Goal: Task Accomplishment & Management: Manage account settings

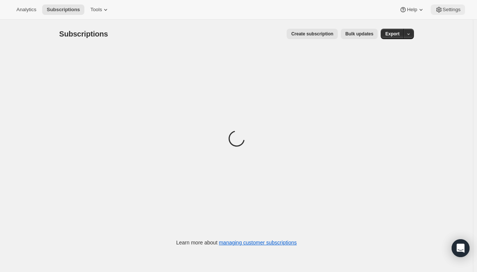
click at [443, 10] on span "Settings" at bounding box center [452, 10] width 18 height 6
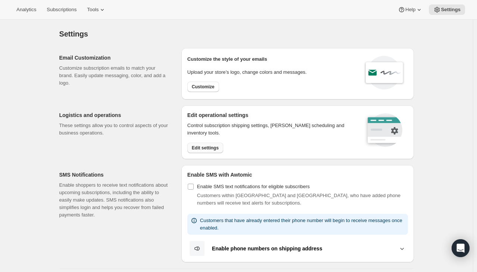
click at [202, 148] on span "Edit settings" at bounding box center [205, 148] width 27 height 6
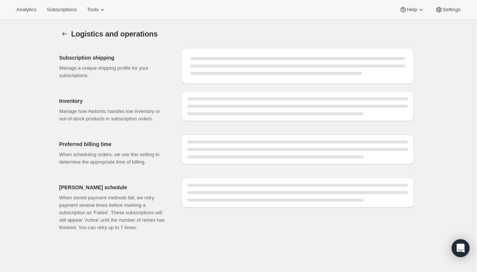
select select "06:00"
select select "DAY"
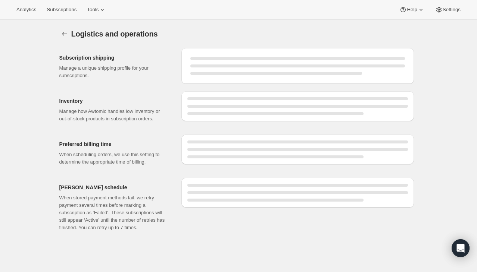
select select "DAY"
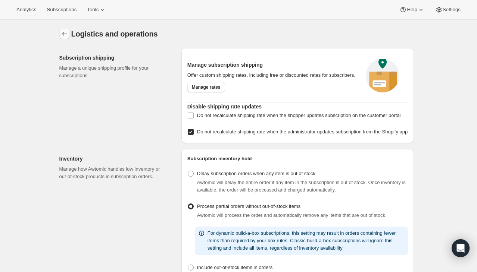
click at [66, 37] on icon "Settings" at bounding box center [64, 33] width 7 height 7
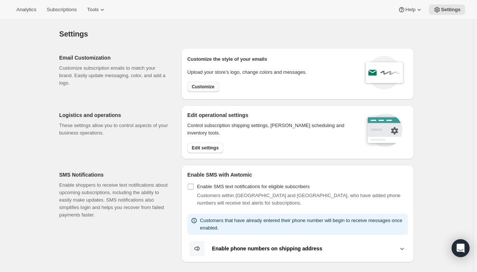
click at [209, 87] on span "Customize" at bounding box center [203, 87] width 23 height 6
select select "subscriptionMessage"
select select "5"
select select "15"
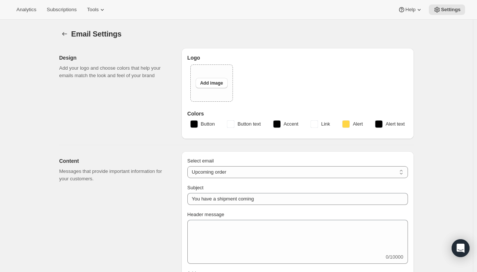
type textarea "Hi there, Your True Hydration ™ subscription of will automatically renew [DATE]…"
select select "7"
type input "True Hydration"
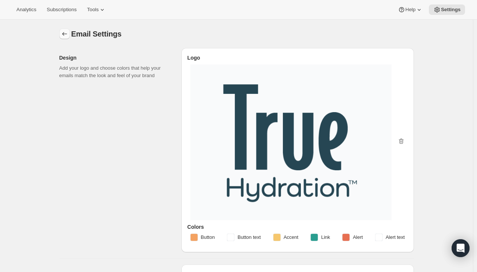
click at [63, 37] on icon "Settings" at bounding box center [64, 33] width 7 height 7
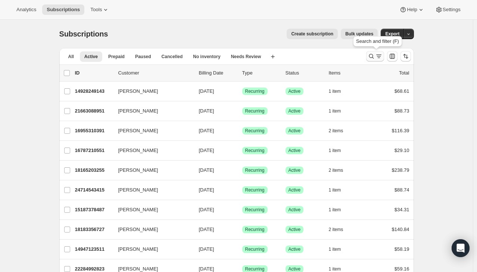
click at [374, 58] on icon "Search and filter results" at bounding box center [371, 56] width 5 height 5
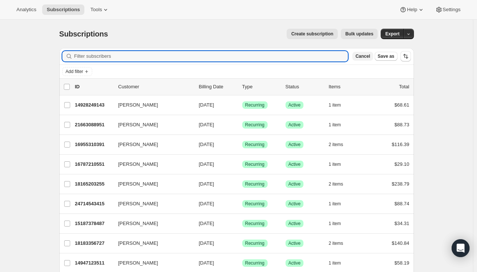
click at [363, 60] on button "Cancel" at bounding box center [362, 56] width 21 height 9
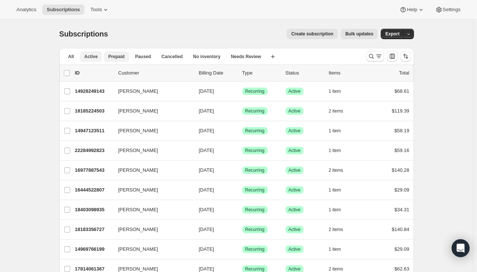
click at [108, 57] on button "Prepaid" at bounding box center [116, 56] width 25 height 10
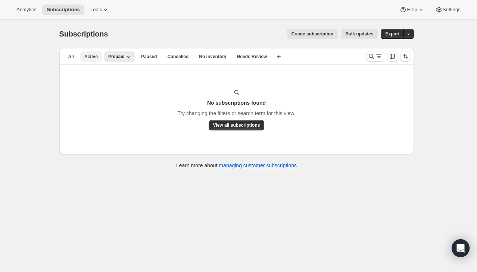
click at [88, 56] on span "Active" at bounding box center [90, 57] width 13 height 6
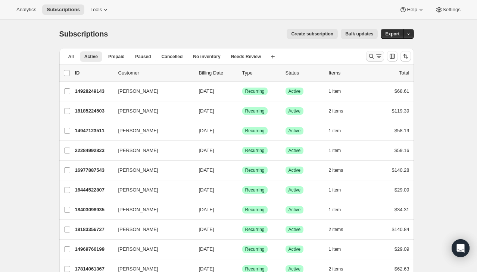
click at [370, 59] on icon "Search and filter results" at bounding box center [371, 56] width 7 height 7
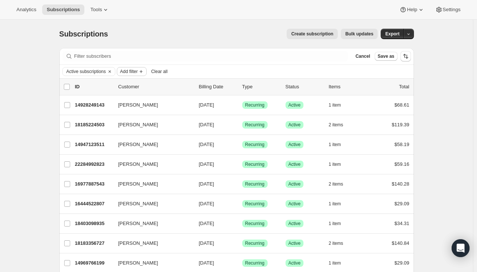
click at [134, 70] on span "Add filter" at bounding box center [129, 72] width 18 height 6
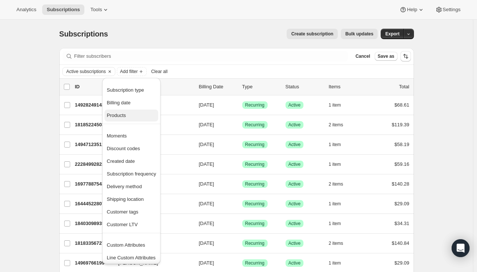
click at [122, 113] on span "Products" at bounding box center [116, 116] width 19 height 6
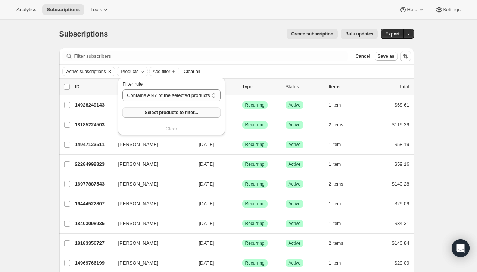
click at [165, 112] on span "Select products to filter..." at bounding box center [171, 113] width 53 height 6
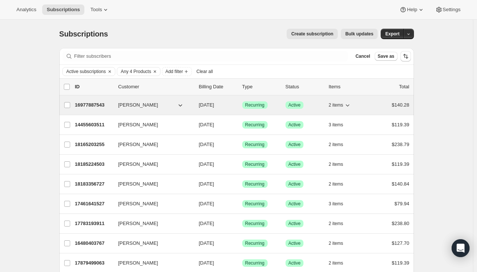
click at [99, 107] on p "16977887543" at bounding box center [93, 104] width 37 height 7
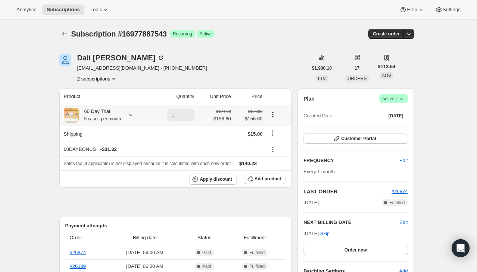
click at [128, 112] on icon at bounding box center [130, 115] width 7 height 7
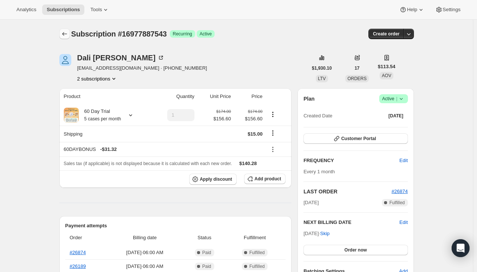
click at [65, 35] on icon "Subscriptions" at bounding box center [64, 34] width 5 height 4
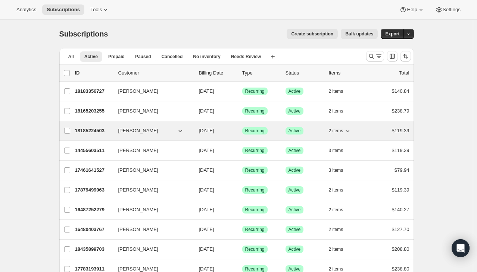
click at [200, 131] on div "18185224503 [PERSON_NAME] [DATE] Success Recurring Success Active 2 items $119.…" at bounding box center [242, 131] width 334 height 10
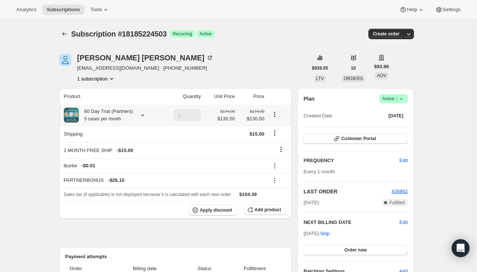
click at [142, 116] on icon at bounding box center [142, 115] width 7 height 7
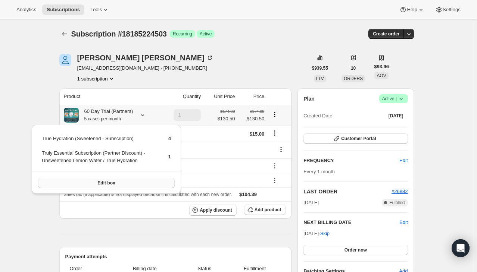
click at [97, 181] on button "Edit box" at bounding box center [106, 183] width 137 height 10
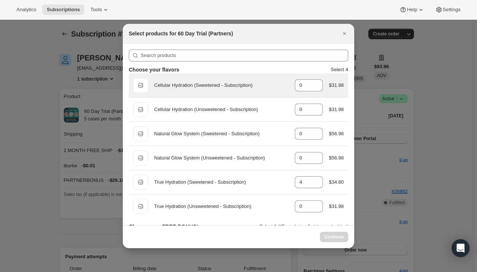
select select "gid://shopify/ProductVariant/49603997106487"
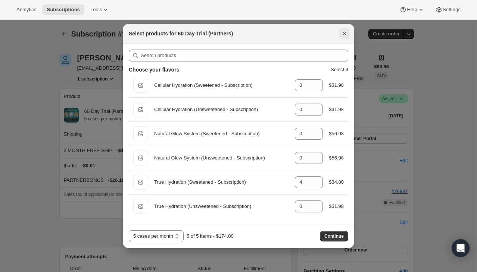
click at [345, 35] on icon "Close" at bounding box center [344, 33] width 7 height 7
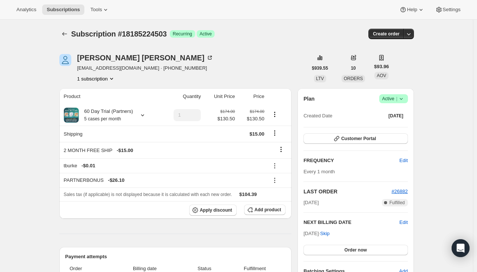
click at [226, 56] on div "[PERSON_NAME] [EMAIL_ADDRESS][DOMAIN_NAME] · [PHONE_NUMBER] 1 subscription" at bounding box center [183, 68] width 248 height 28
click at [66, 34] on icon "Subscriptions" at bounding box center [64, 33] width 7 height 7
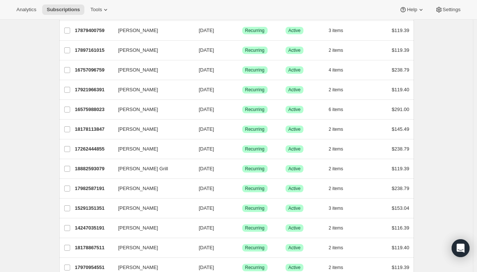
scroll to position [841, 0]
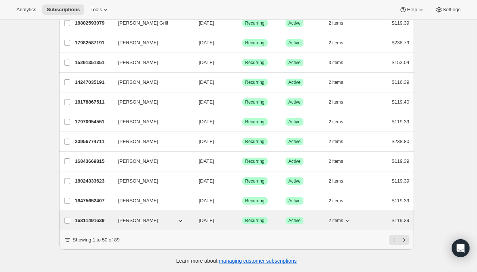
click at [200, 218] on span "[DATE]" at bounding box center [206, 221] width 15 height 6
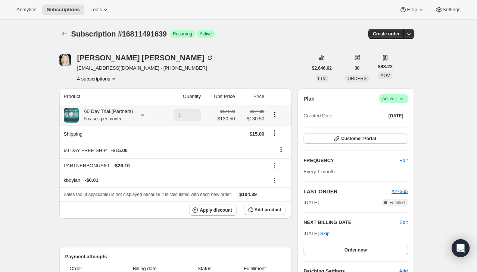
click at [142, 117] on icon at bounding box center [142, 115] width 7 height 7
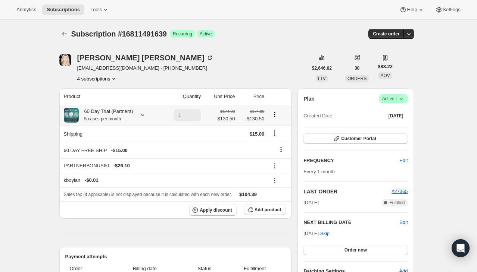
click at [143, 113] on icon at bounding box center [142, 115] width 7 height 7
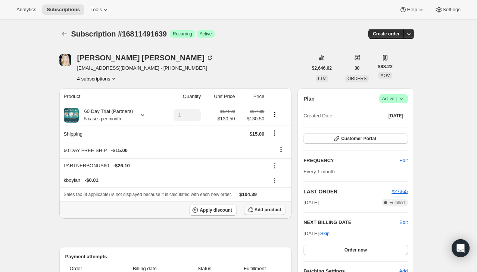
click at [265, 210] on span "Add product" at bounding box center [267, 210] width 26 height 6
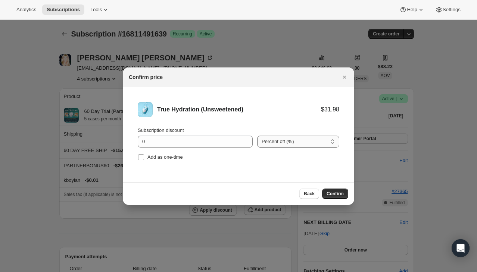
click at [277, 146] on select "Percent off (%) Amount off ($)" at bounding box center [298, 142] width 82 height 12
select select "fixed"
click at [257, 136] on select "Percent off (%) Amount off ($)" at bounding box center [298, 142] width 82 height 12
click at [216, 140] on input "0" at bounding box center [190, 142] width 104 height 12
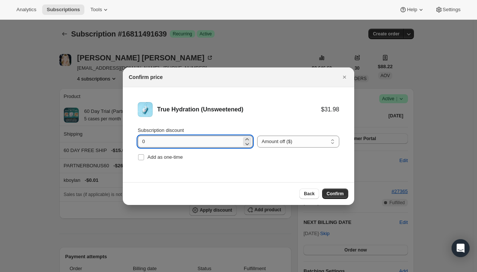
click at [216, 140] on input "0" at bounding box center [190, 142] width 104 height 12
type input "11.10"
click at [263, 168] on li "True Hydration (Unsweetened) $31.98 $20.88 Subscription discount 11.10 Percent …" at bounding box center [238, 132] width 231 height 90
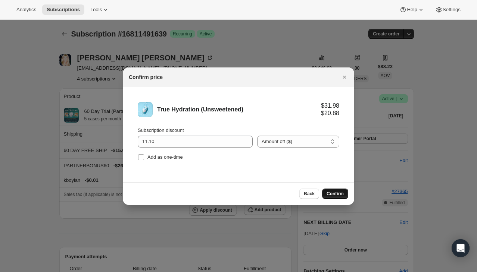
click at [328, 191] on span "Confirm" at bounding box center [335, 194] width 17 height 6
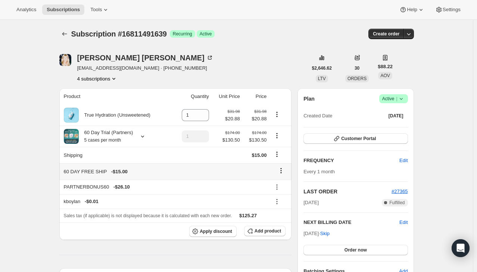
click at [280, 171] on icon at bounding box center [280, 170] width 7 height 7
click at [282, 185] on span "Remove" at bounding box center [283, 185] width 18 height 6
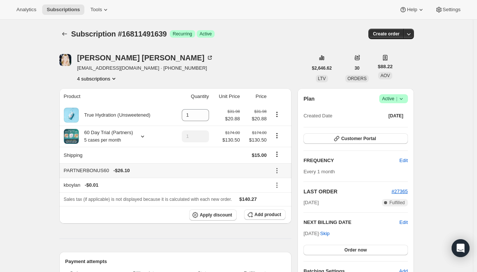
click at [278, 172] on icon at bounding box center [276, 170] width 7 height 7
click at [278, 198] on span "Remove" at bounding box center [281, 198] width 18 height 6
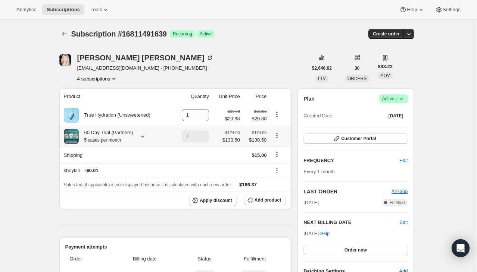
click at [279, 136] on icon "Product actions" at bounding box center [276, 135] width 7 height 7
click at [143, 136] on icon at bounding box center [142, 136] width 7 height 7
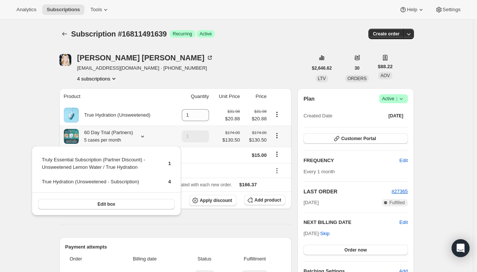
click at [280, 137] on icon "Product actions" at bounding box center [276, 135] width 7 height 7
click at [278, 166] on span "Remove" at bounding box center [279, 163] width 18 height 6
type input "0"
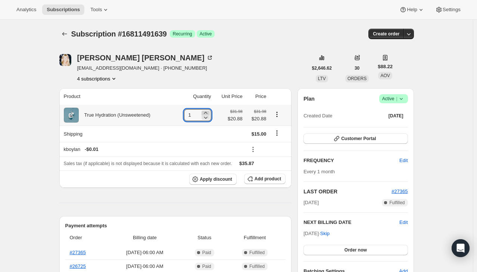
click at [206, 113] on icon at bounding box center [205, 112] width 7 height 7
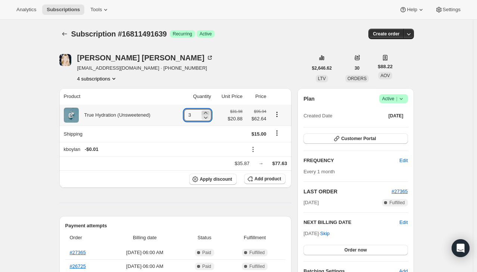
click at [206, 113] on icon at bounding box center [205, 112] width 7 height 7
type input "5"
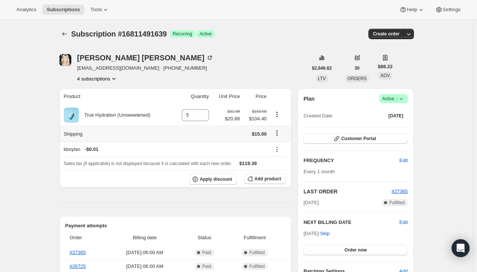
click at [280, 132] on icon "Shipping actions" at bounding box center [276, 132] width 7 height 7
click at [278, 146] on span "Edit shipping rate" at bounding box center [278, 148] width 37 height 6
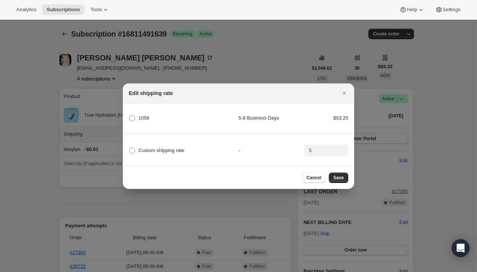
click at [185, 146] on div "Custom shipping rate" at bounding box center [184, 151] width 110 height 10
click at [153, 149] on span "Custom shipping rate" at bounding box center [161, 151] width 46 height 6
click at [129, 148] on input "Custom shipping rate" at bounding box center [129, 148] width 0 height 0
radio input "true"
click at [316, 150] on input ":r1t1:" at bounding box center [325, 151] width 23 height 12
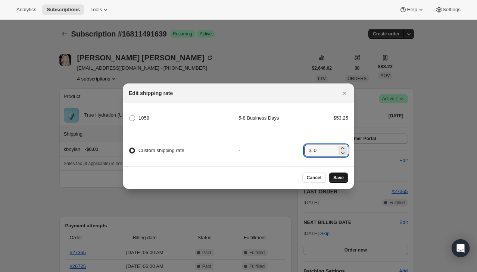
type input "0"
click at [338, 178] on span "Save" at bounding box center [338, 178] width 10 height 6
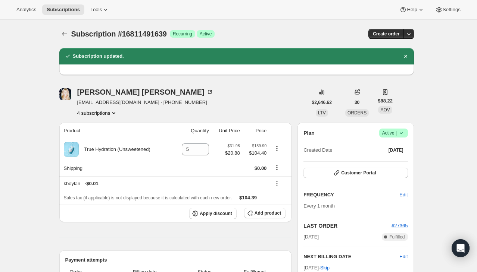
click at [268, 107] on div "[PERSON_NAME] [EMAIL_ADDRESS][DOMAIN_NAME] · [PHONE_NUMBER] 4 subscriptions" at bounding box center [183, 102] width 248 height 28
click at [64, 34] on icon "Subscriptions" at bounding box center [64, 34] width 5 height 4
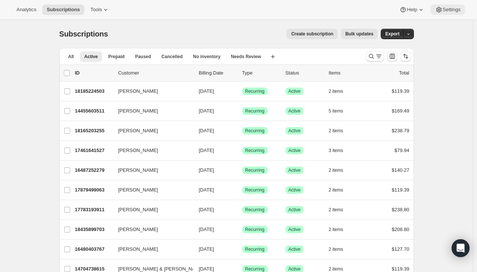
click at [444, 7] on span "Settings" at bounding box center [452, 10] width 18 height 6
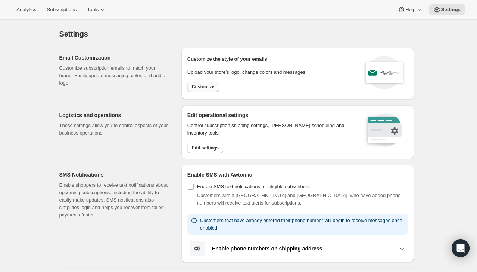
click at [204, 84] on span "Customize" at bounding box center [203, 87] width 23 height 6
select select "subscriptionMessage"
select select "5"
select select "15"
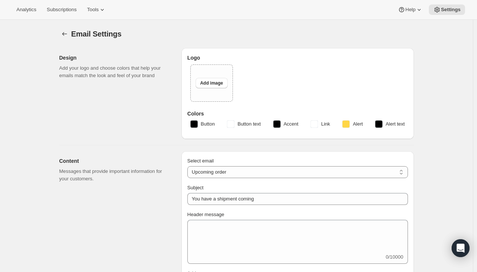
type textarea "Hi there, Your True Hydration ™ subscription of will automatically renew [DATE]…"
select select "7"
type input "True Hydration"
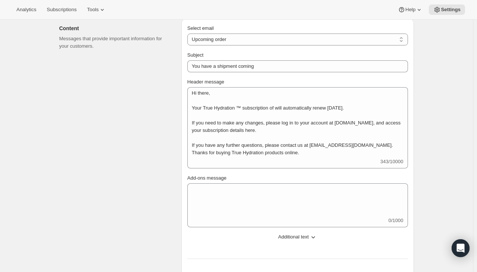
scroll to position [247, 0]
click at [222, 39] on select "New subscription Upcoming order Failed payment Delayed subscription (inventory …" at bounding box center [297, 39] width 221 height 12
click at [157, 87] on div "Content Messages that provide important information for your customers." at bounding box center [117, 192] width 116 height 349
click at [306, 235] on span "Additional text" at bounding box center [293, 236] width 31 height 7
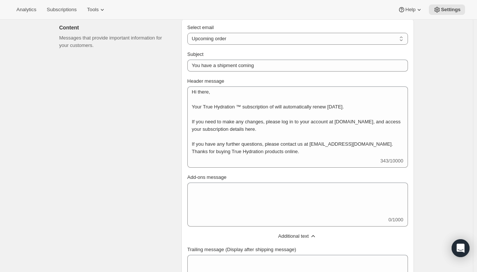
click at [306, 235] on span "Additional text" at bounding box center [293, 236] width 31 height 7
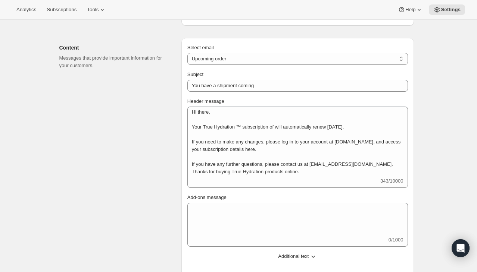
scroll to position [229, 0]
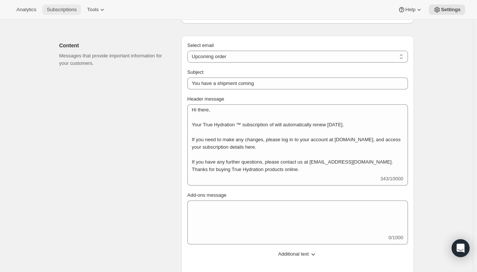
click at [55, 11] on span "Subscriptions" at bounding box center [62, 10] width 30 height 6
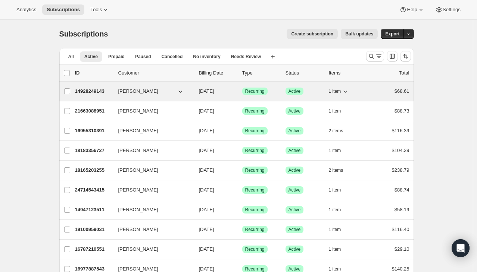
click at [106, 93] on p "14928249143" at bounding box center [93, 91] width 37 height 7
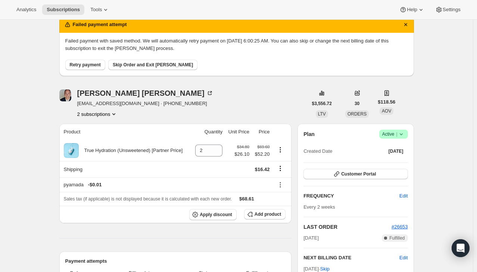
scroll to position [34, 0]
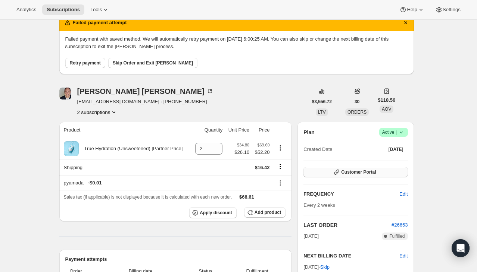
click at [353, 171] on span "Customer Portal" at bounding box center [358, 172] width 35 height 6
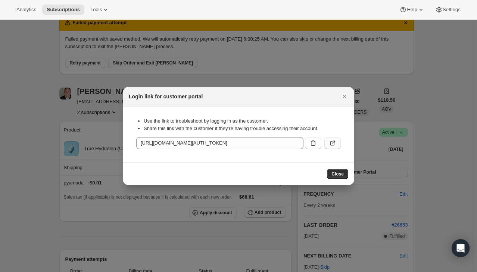
click at [333, 143] on icon ":r2p2:" at bounding box center [332, 143] width 7 height 7
click at [342, 96] on icon "Close" at bounding box center [344, 96] width 7 height 7
